Goal: Task Accomplishment & Management: Manage account settings

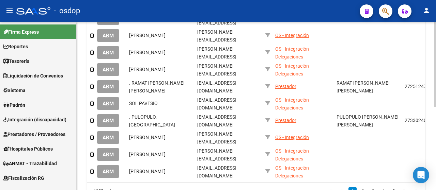
scroll to position [136, 0]
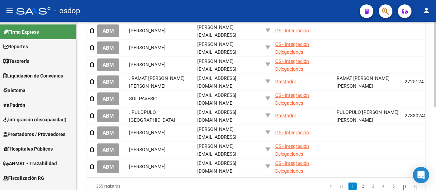
click at [436, 123] on div at bounding box center [435, 134] width 2 height 86
click at [31, 138] on span "Prestadores / Proveedores" at bounding box center [34, 134] width 62 height 7
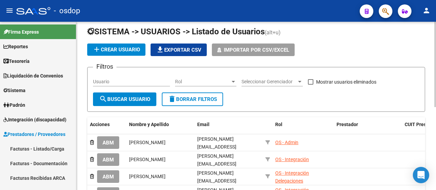
scroll to position [0, 0]
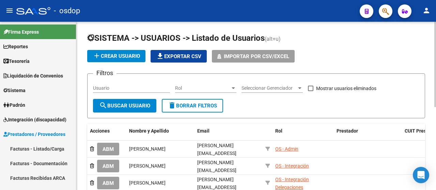
click at [436, 59] on div at bounding box center [435, 65] width 2 height 86
click at [267, 58] on span "Importar por CSV/Excel" at bounding box center [256, 56] width 65 height 6
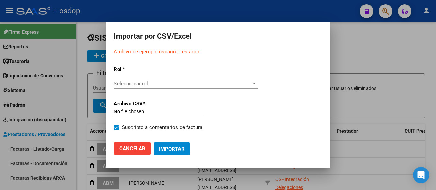
click at [151, 88] on div "Seleccionar rol Seleccionar rol" at bounding box center [186, 84] width 144 height 10
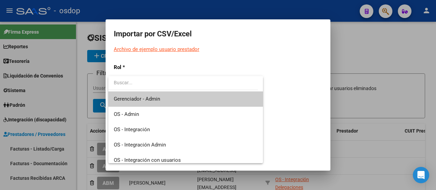
scroll to position [66, 0]
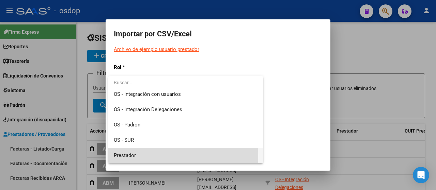
click at [139, 157] on span "Prestador" at bounding box center [186, 155] width 144 height 15
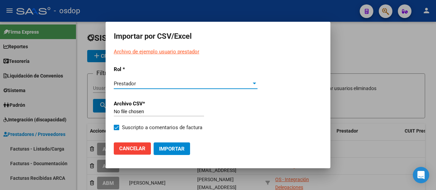
click at [149, 113] on input "file" at bounding box center [159, 112] width 90 height 6
type input "C:\fakepath\20250813 Base prestadores Rosario.csv"
click at [171, 148] on span "Importar" at bounding box center [172, 149] width 26 height 6
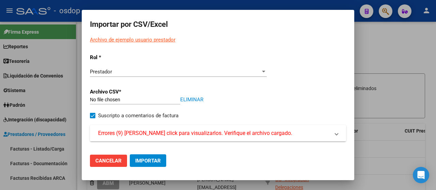
click at [197, 133] on span "Errores (9) Haga click para visualizarlos. Verifique el archivo cargado." at bounding box center [195, 133] width 194 height 8
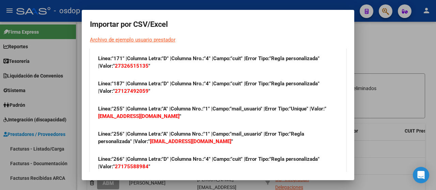
scroll to position [115, 0]
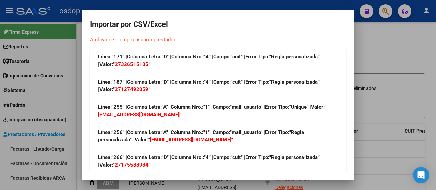
click at [392, 47] on div at bounding box center [218, 95] width 436 height 190
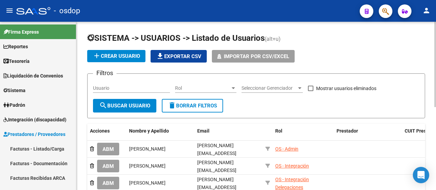
click at [234, 55] on span "Importar por CSV/Excel" at bounding box center [256, 56] width 65 height 6
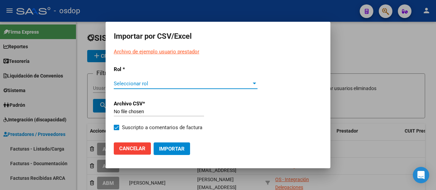
click at [163, 86] on span "Seleccionar rol" at bounding box center [183, 84] width 138 height 6
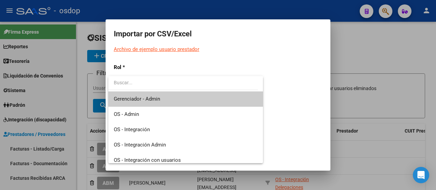
scroll to position [66, 0]
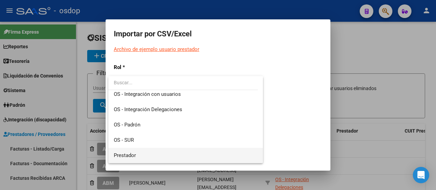
click at [136, 159] on span "Prestador" at bounding box center [186, 155] width 144 height 15
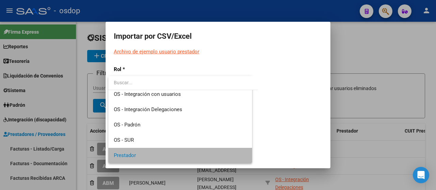
scroll to position [65, 0]
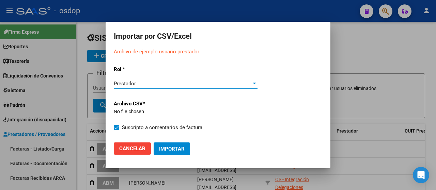
click at [127, 108] on p "Archivo CSV*" at bounding box center [145, 104] width 63 height 8
click at [128, 109] on input "file" at bounding box center [159, 112] width 90 height 6
type input "C:\fakepath\20250813 Base prestadores Rosario.csv"
click at [169, 150] on span "Importar" at bounding box center [172, 149] width 26 height 6
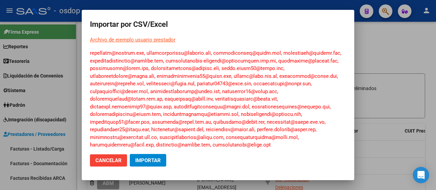
scroll to position [1049, 0]
click at [144, 164] on button "Importar" at bounding box center [148, 160] width 36 height 13
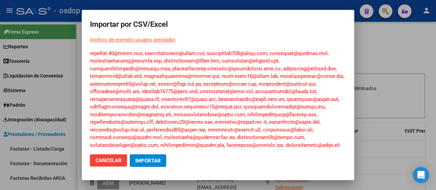
click at [394, 80] on div at bounding box center [218, 95] width 436 height 190
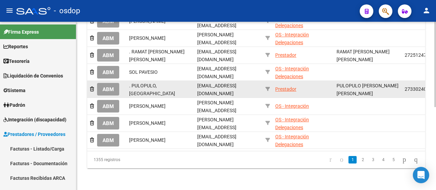
scroll to position [16, 0]
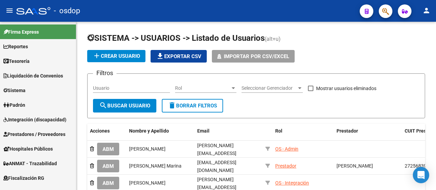
scroll to position [163, 0]
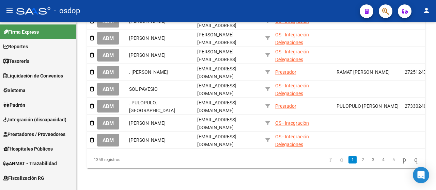
click at [435, 159] on div at bounding box center [435, 148] width 2 height 86
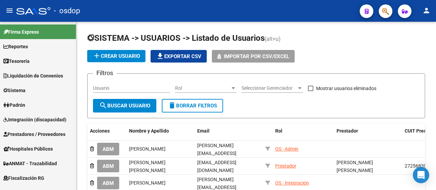
click at [436, 60] on div at bounding box center [435, 65] width 2 height 86
click at [182, 54] on span "file_download Exportar CSV" at bounding box center [178, 56] width 45 height 6
click at [102, 86] on input "Usuario" at bounding box center [131, 89] width 77 height 6
click at [113, 89] on input "CASSA" at bounding box center [131, 89] width 77 height 6
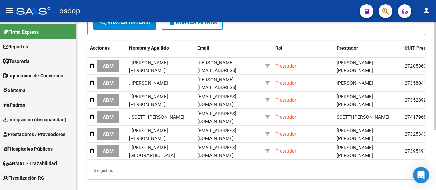
scroll to position [82, 0]
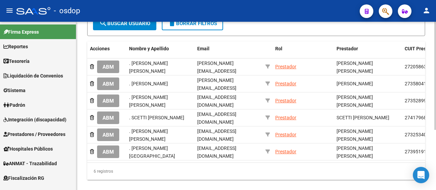
click at [435, 152] on div at bounding box center [435, 129] width 2 height 108
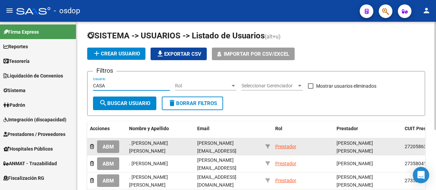
scroll to position [0, 0]
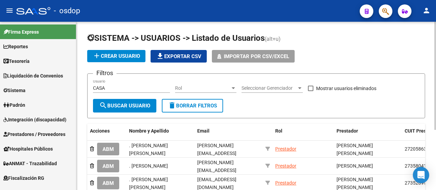
click at [118, 84] on div "CASA Usuario" at bounding box center [131, 86] width 77 height 14
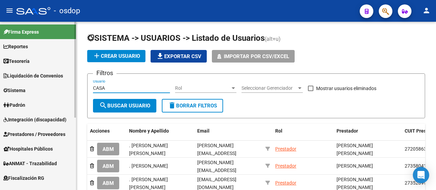
drag, startPoint x: 104, startPoint y: 87, endPoint x: 69, endPoint y: 90, distance: 34.2
click at [69, 90] on mat-sidenav-container "Firma Express Reportes Tablero de Control Ingresos Percibidos Análisis de todos…" at bounding box center [218, 106] width 436 height 169
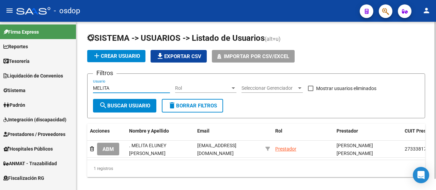
click at [108, 84] on div "MELITA Usuario" at bounding box center [131, 86] width 77 height 14
drag, startPoint x: 116, startPoint y: 88, endPoint x: 94, endPoint y: 92, distance: 22.5
click at [94, 92] on div "MELITA Usuario" at bounding box center [131, 86] width 77 height 14
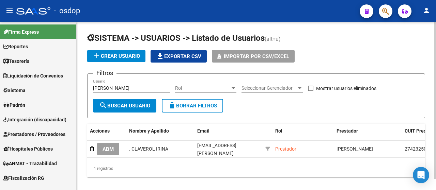
drag, startPoint x: 107, startPoint y: 84, endPoint x: 111, endPoint y: 83, distance: 4.1
click at [101, 83] on div "[PERSON_NAME]" at bounding box center [131, 86] width 77 height 14
drag, startPoint x: 114, startPoint y: 84, endPoint x: 54, endPoint y: 86, distance: 60.3
click at [54, 86] on mat-sidenav-container "Firma Express Reportes Tablero de Control Ingresos Percibidos Análisis de todos…" at bounding box center [218, 106] width 436 height 169
click at [104, 91] on div "[PERSON_NAME]" at bounding box center [131, 86] width 77 height 14
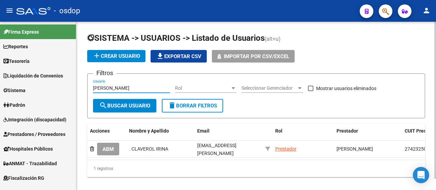
click at [104, 91] on div "[PERSON_NAME]" at bounding box center [131, 86] width 77 height 14
type input "I"
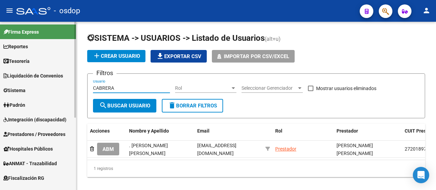
drag, startPoint x: 119, startPoint y: 87, endPoint x: 74, endPoint y: 88, distance: 45.3
click at [74, 88] on mat-sidenav-container "Firma Express Reportes Tablero de Control Ingresos Percibidos Análisis de todos…" at bounding box center [218, 106] width 436 height 169
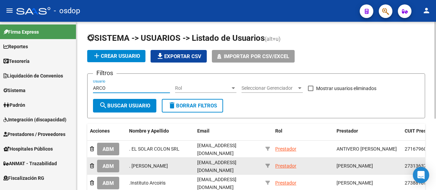
type input "ARCO"
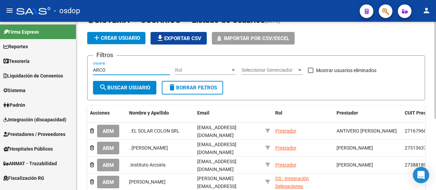
scroll to position [23, 0]
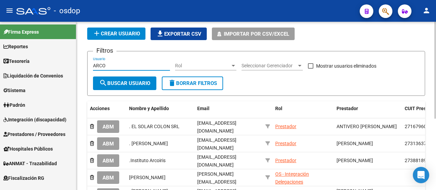
click at [436, 103] on div at bounding box center [435, 82] width 2 height 97
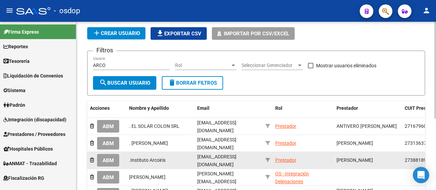
drag, startPoint x: 343, startPoint y: 159, endPoint x: 389, endPoint y: 156, distance: 46.4
click at [389, 157] on div "[PERSON_NAME]" at bounding box center [368, 161] width 63 height 8
click at [104, 158] on span "ABM" at bounding box center [108, 161] width 11 height 6
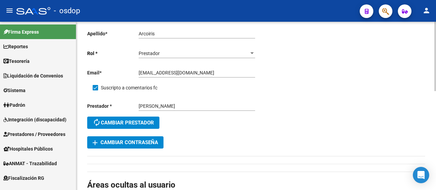
scroll to position [67, 0]
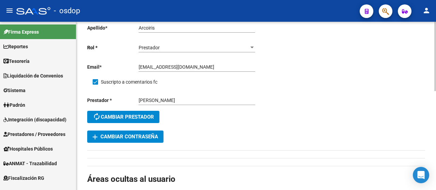
click at [433, 96] on div "arrow_back Editar .Instituto save Guardar cambios delete Eliminar Nombre * .Ins…" at bounding box center [256, 160] width 361 height 410
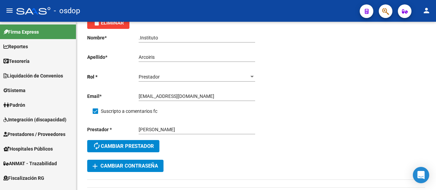
scroll to position [0, 0]
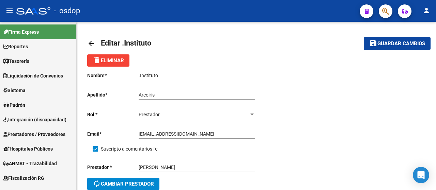
click at [92, 47] on mat-icon "arrow_back" at bounding box center [91, 44] width 8 height 8
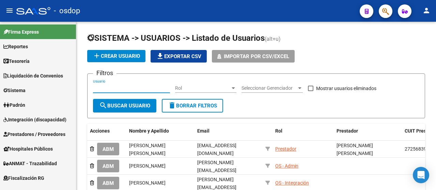
click at [108, 88] on input "Usuario" at bounding box center [131, 89] width 77 height 6
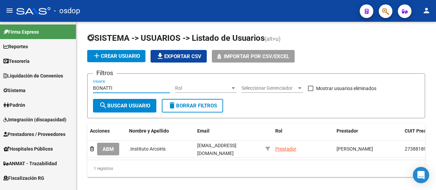
scroll to position [0, 2]
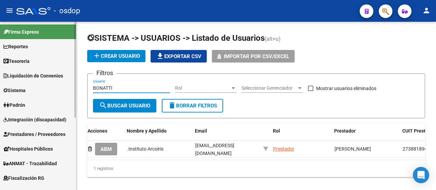
drag, startPoint x: 122, startPoint y: 86, endPoint x: 52, endPoint y: 88, distance: 70.2
click at [52, 88] on mat-sidenav-container "Firma Express Reportes Tablero de Control Ingresos Percibidos Análisis de todos…" at bounding box center [218, 106] width 436 height 169
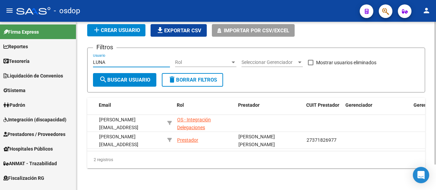
scroll to position [0, 0]
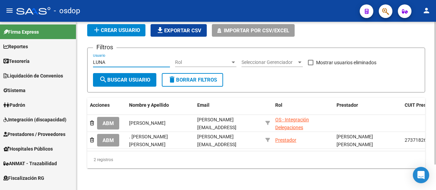
type input "LUNA"
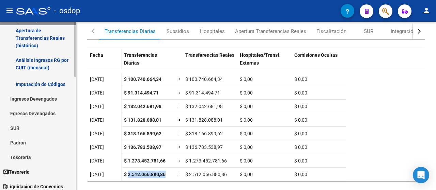
scroll to position [111, 0]
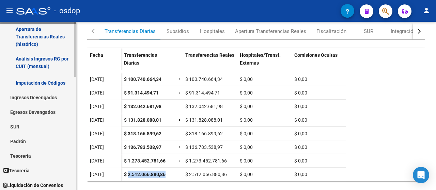
click at [76, 85] on mat-sidenav-container "Firma Express Reportes Tablero de Control Ingresos Percibidos Análisis de todos…" at bounding box center [218, 106] width 436 height 169
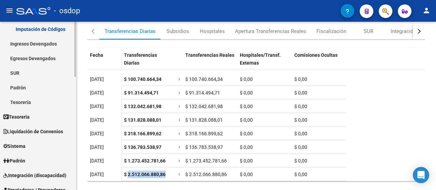
click at [76, 117] on div at bounding box center [75, 103] width 2 height 55
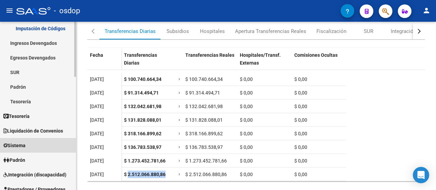
drag, startPoint x: 18, startPoint y: 145, endPoint x: 6, endPoint y: 143, distance: 11.8
click at [6, 143] on icon at bounding box center [5, 145] width 4 height 5
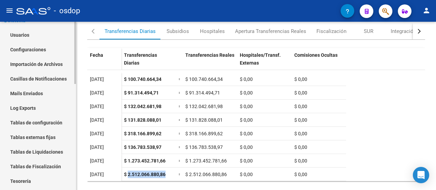
scroll to position [67, 0]
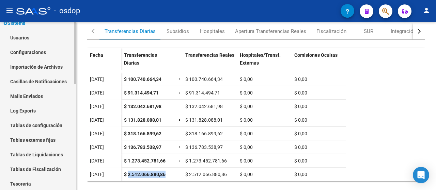
click at [76, 66] on mat-sidenav "Firma Express Reportes Tablero de Control Ingresos Percibidos Análisis de todos…" at bounding box center [38, 106] width 76 height 169
click at [18, 38] on link "Usuarios" at bounding box center [38, 37] width 76 height 15
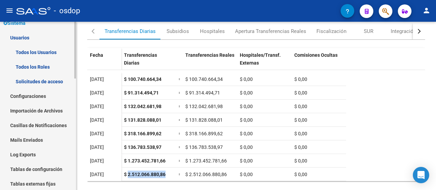
click at [32, 50] on link "Todos los Usuarios" at bounding box center [38, 52] width 76 height 15
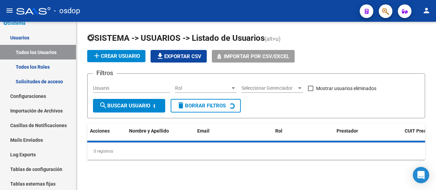
click at [118, 89] on input "Usuario" at bounding box center [131, 89] width 77 height 6
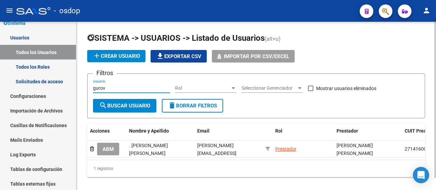
type input "gurov"
